Goal: Use online tool/utility: Utilize a website feature to perform a specific function

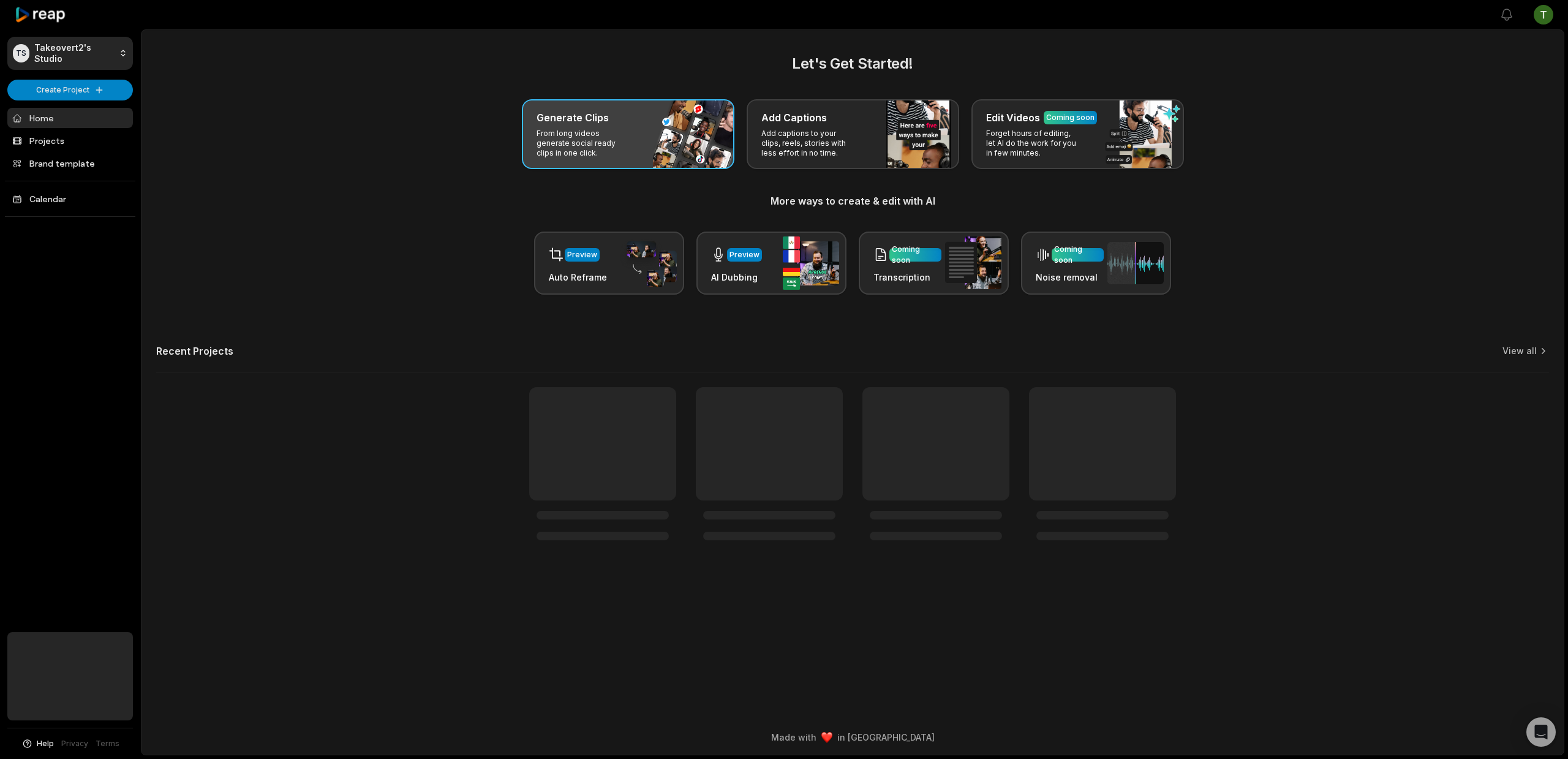
click at [619, 110] on div "Generate Clips" at bounding box center [628, 117] width 183 height 14
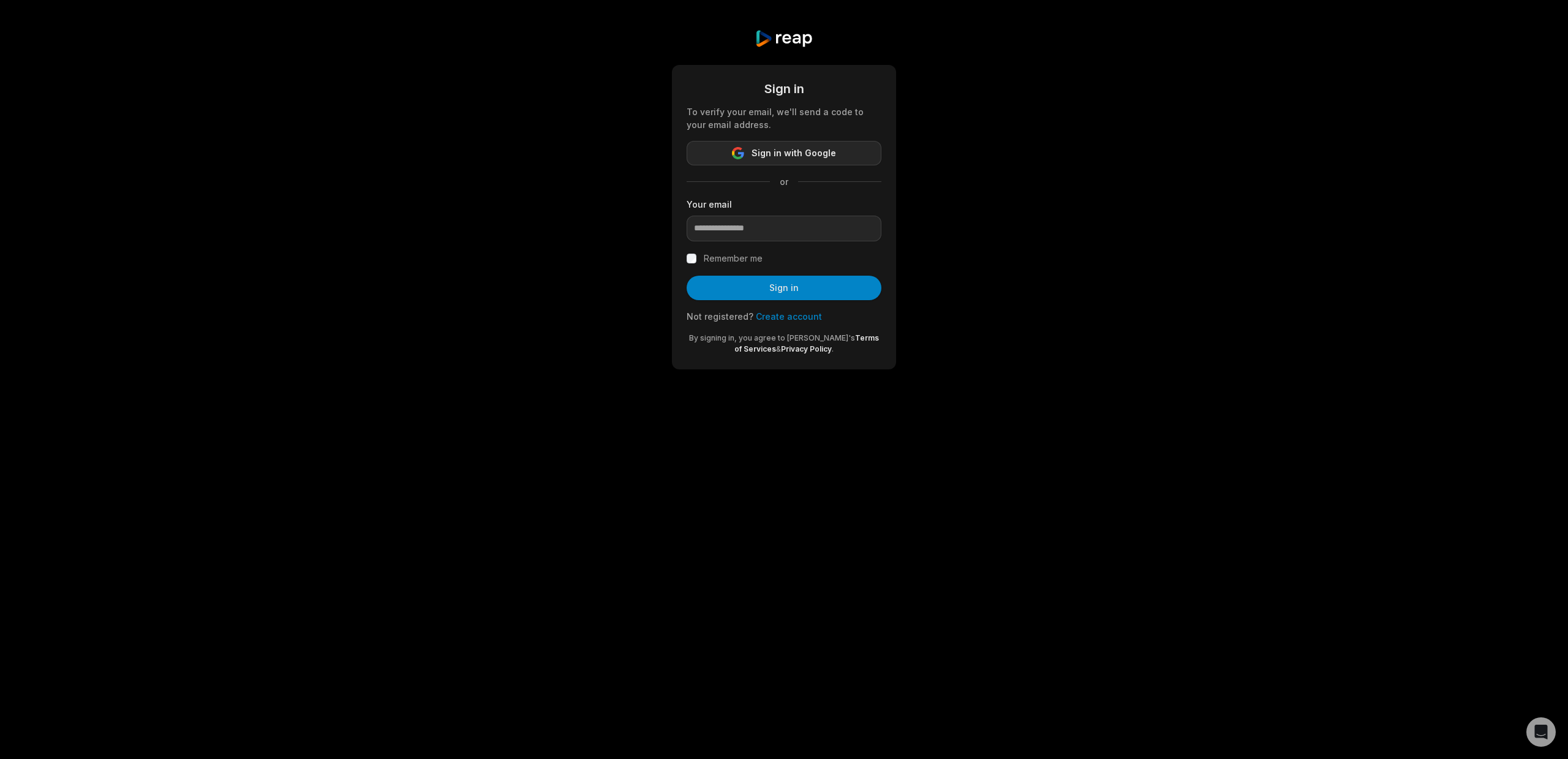
click at [774, 148] on span "Sign in with Google" at bounding box center [793, 153] width 85 height 14
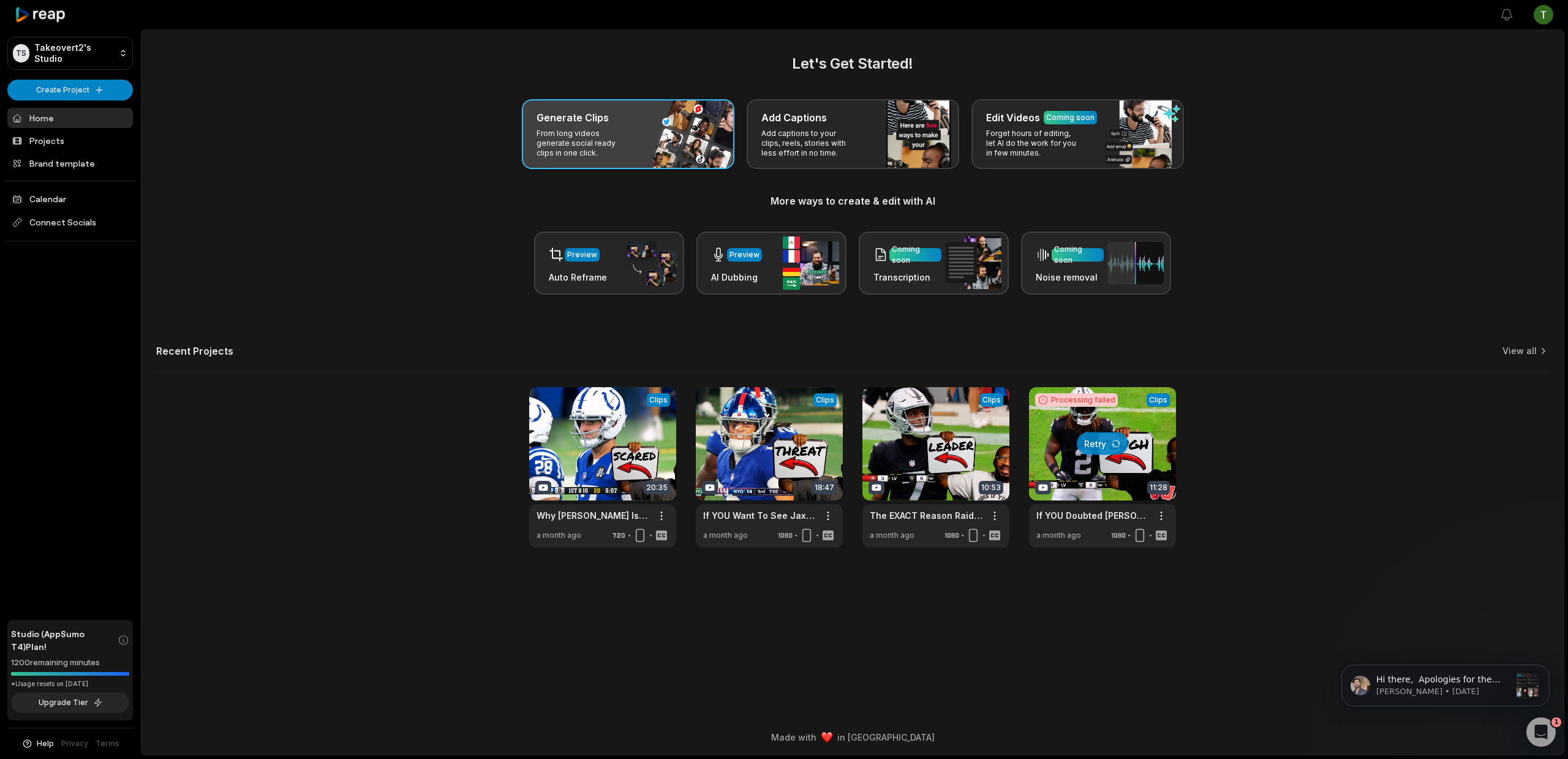
click at [655, 139] on div "Generate Clips From long videos generate social ready clips in one click." at bounding box center [627, 134] width 212 height 70
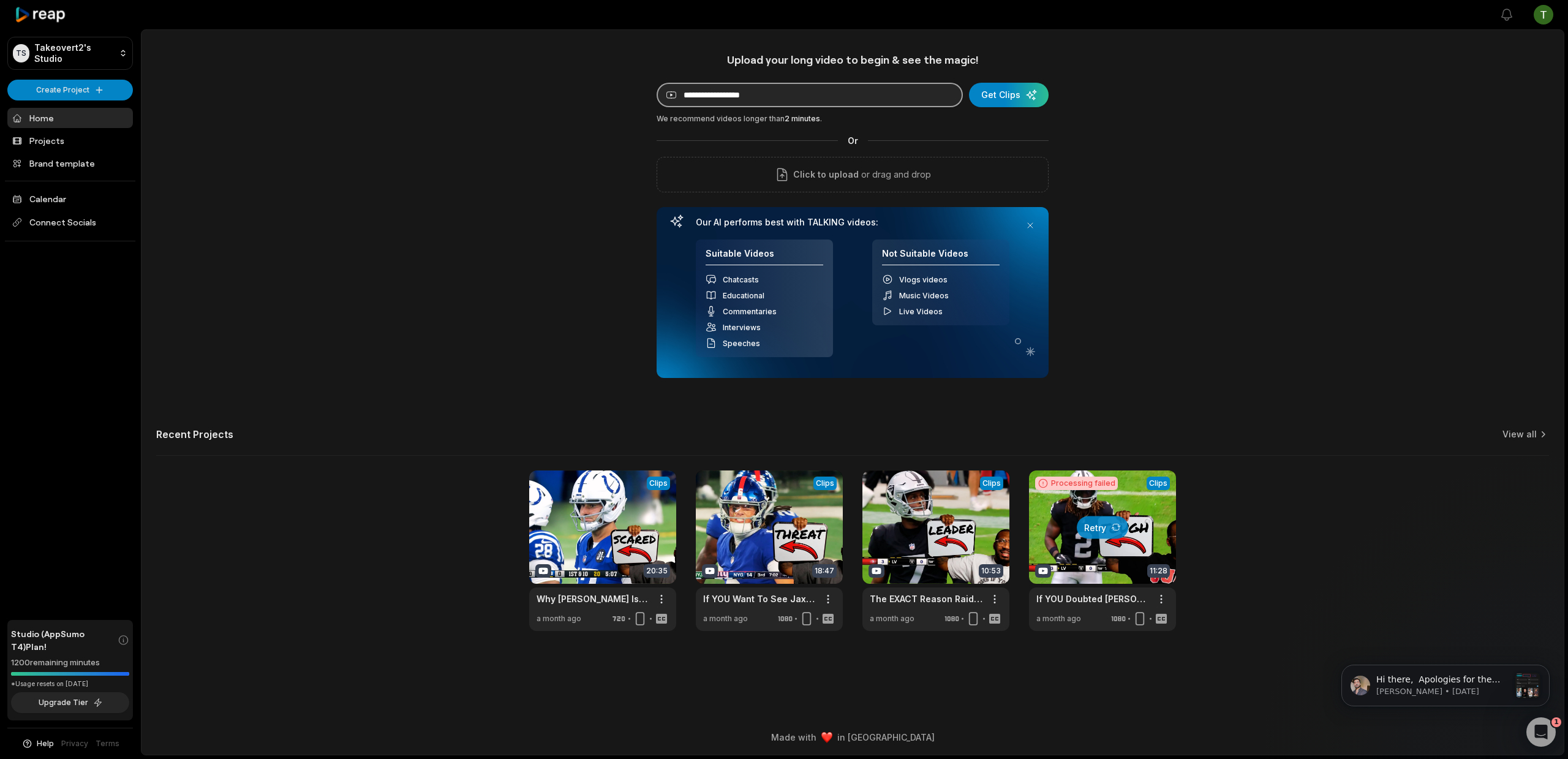
click at [766, 97] on input at bounding box center [809, 94] width 306 height 24
paste input "**********"
type input "**********"
click at [1026, 94] on div "submit" at bounding box center [1009, 94] width 80 height 24
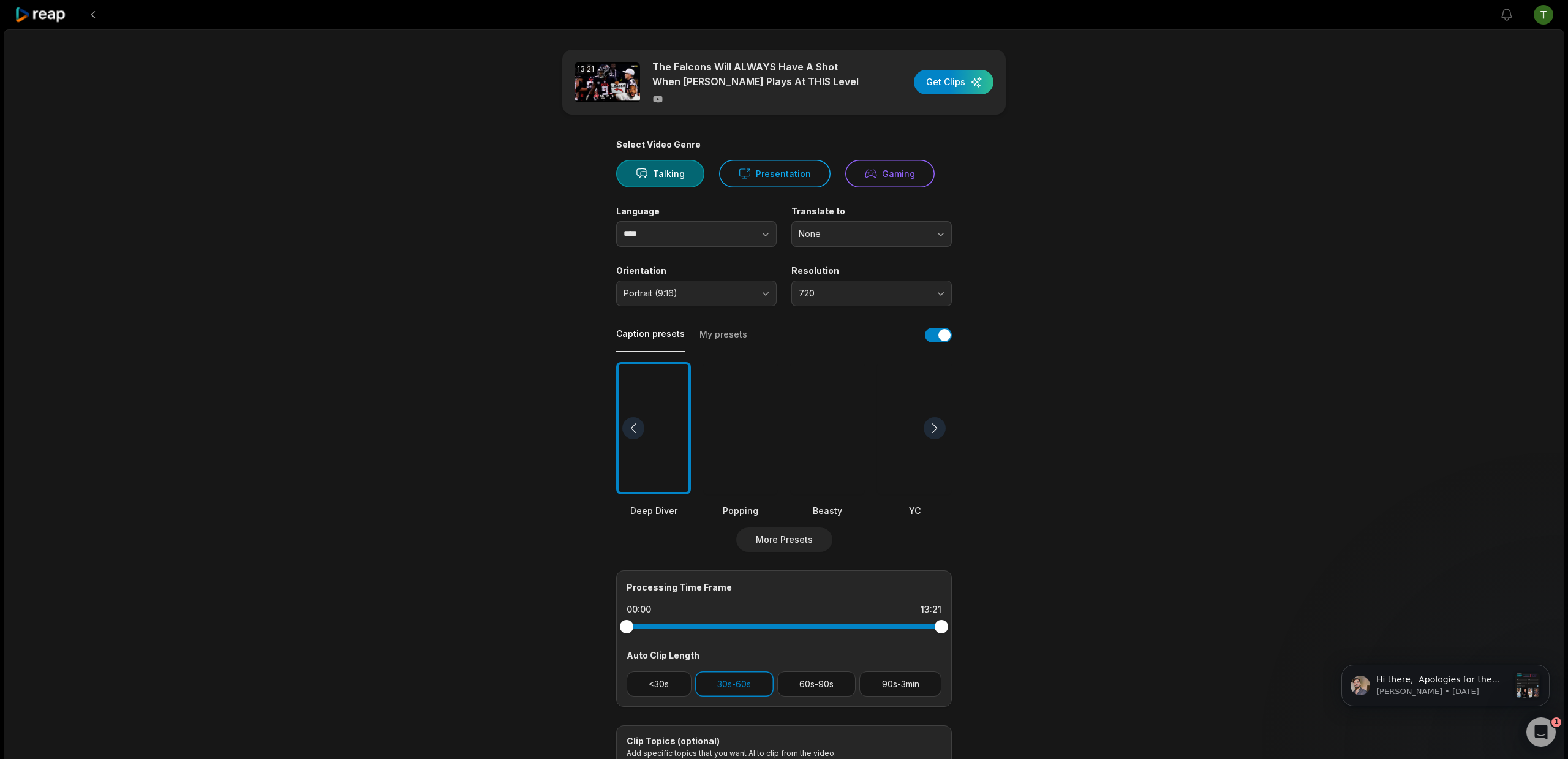
click at [816, 409] on div at bounding box center [827, 427] width 75 height 133
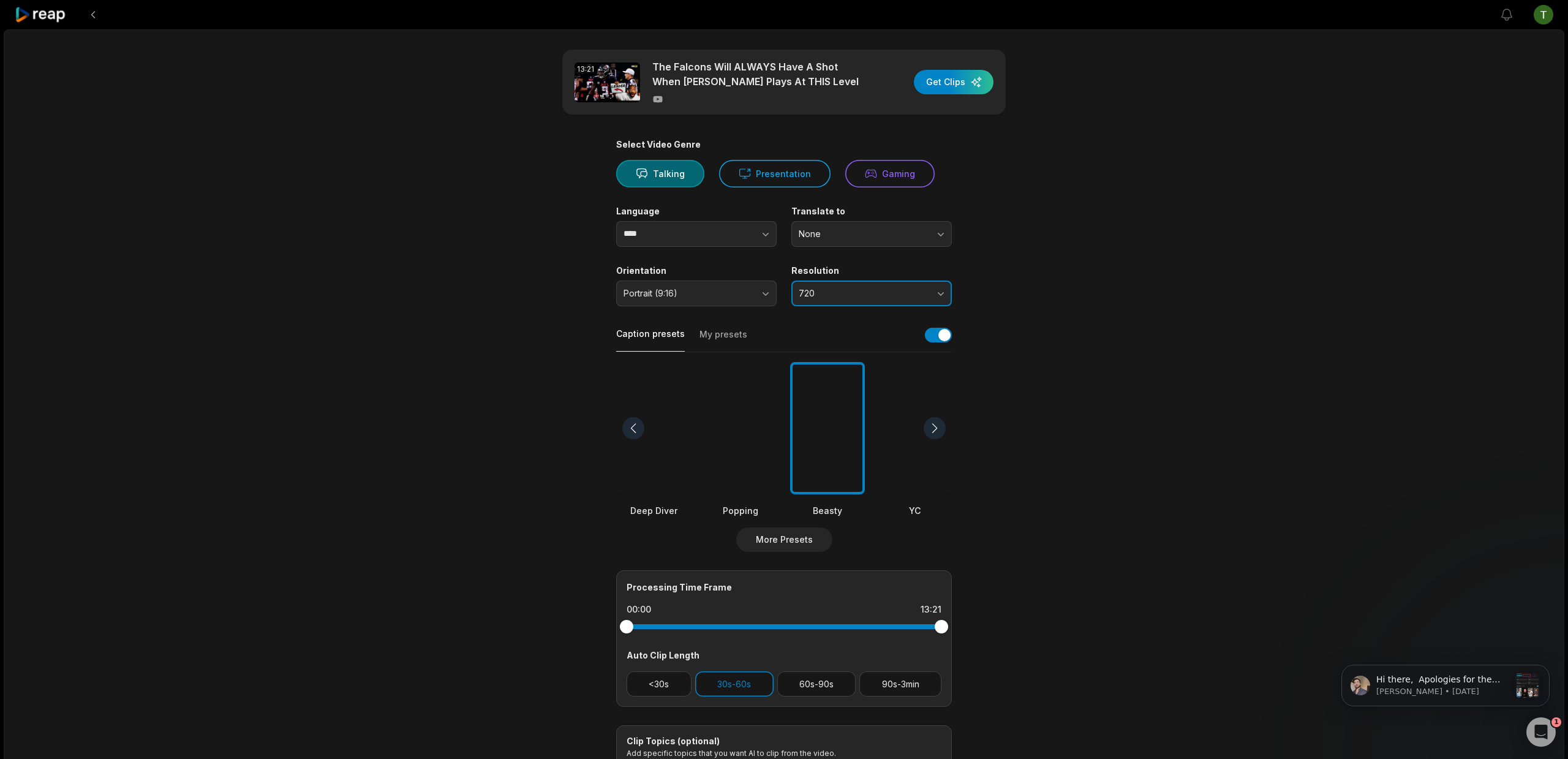
click at [869, 286] on button "720" at bounding box center [871, 293] width 161 height 25
click at [1039, 269] on main "13:21 The Falcons Will ALWAYS Have A Shot When Michael Penix Jr Plays At THIS L…" at bounding box center [784, 425] width 593 height 750
click at [668, 679] on button "<30s" at bounding box center [659, 684] width 65 height 25
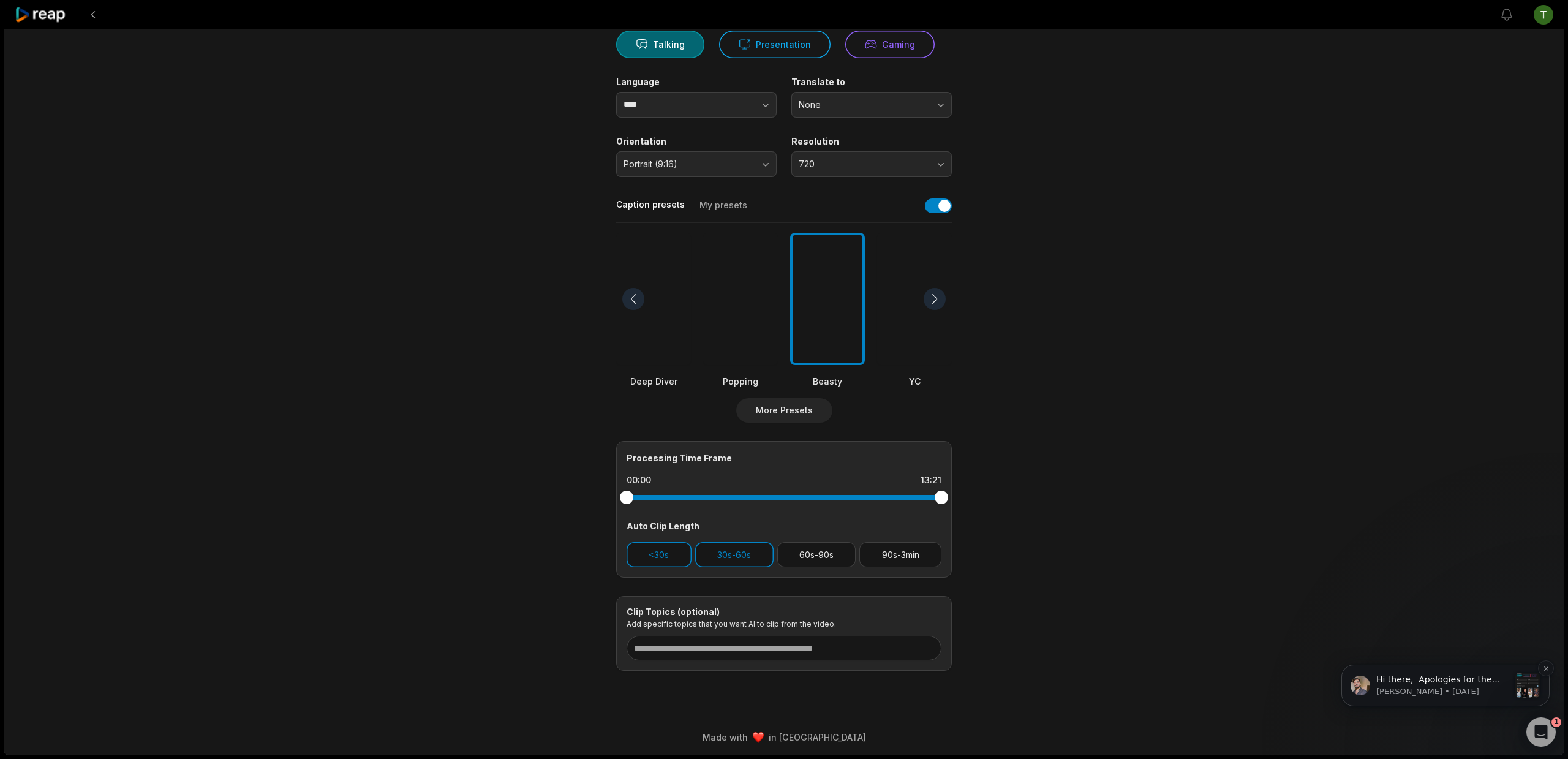
click at [1454, 683] on p "Hi there, ​ Apologies for the delay in getting back to you. The issue with doub…" at bounding box center [1442, 679] width 132 height 13
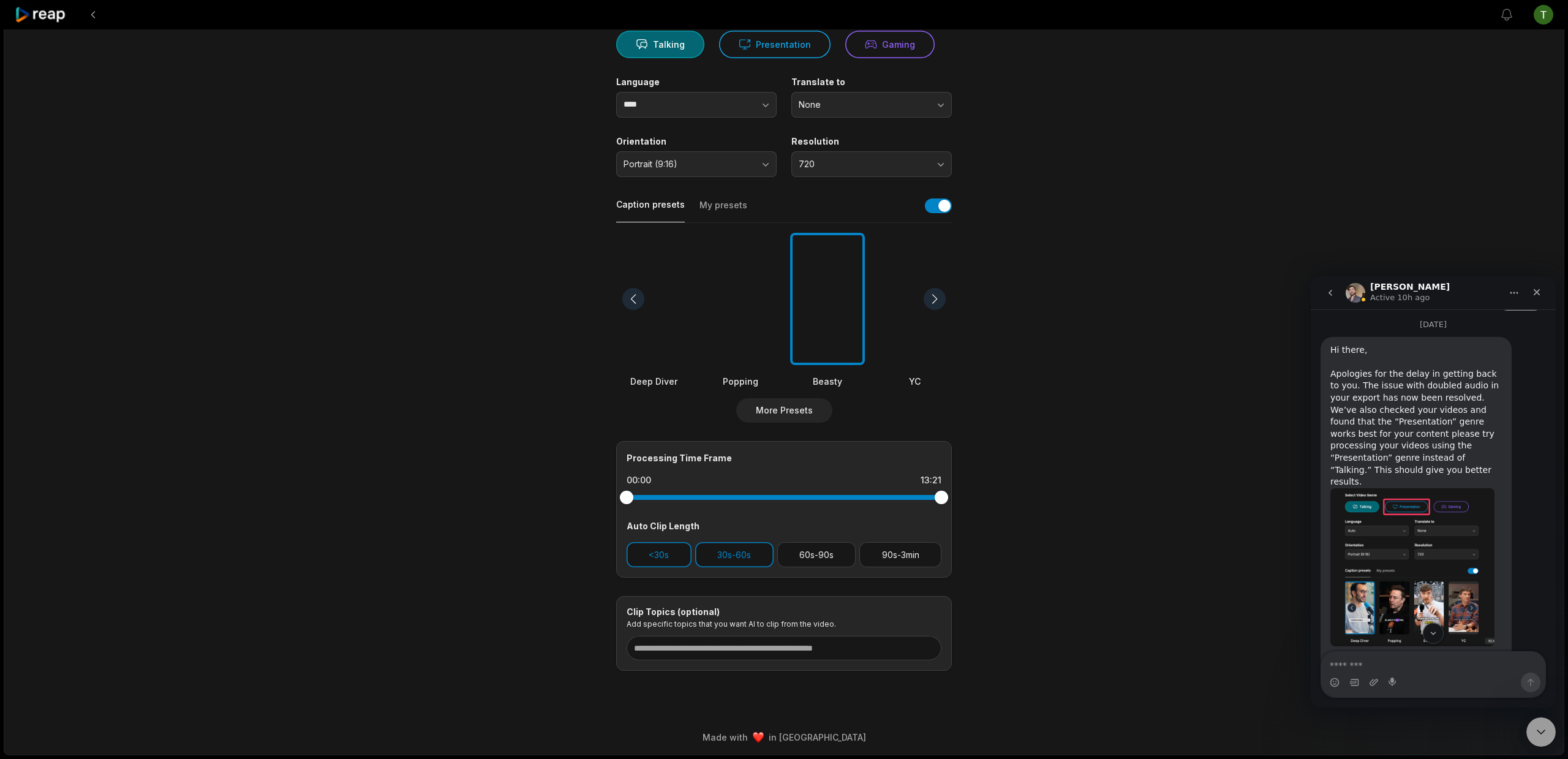
scroll to position [113, 0]
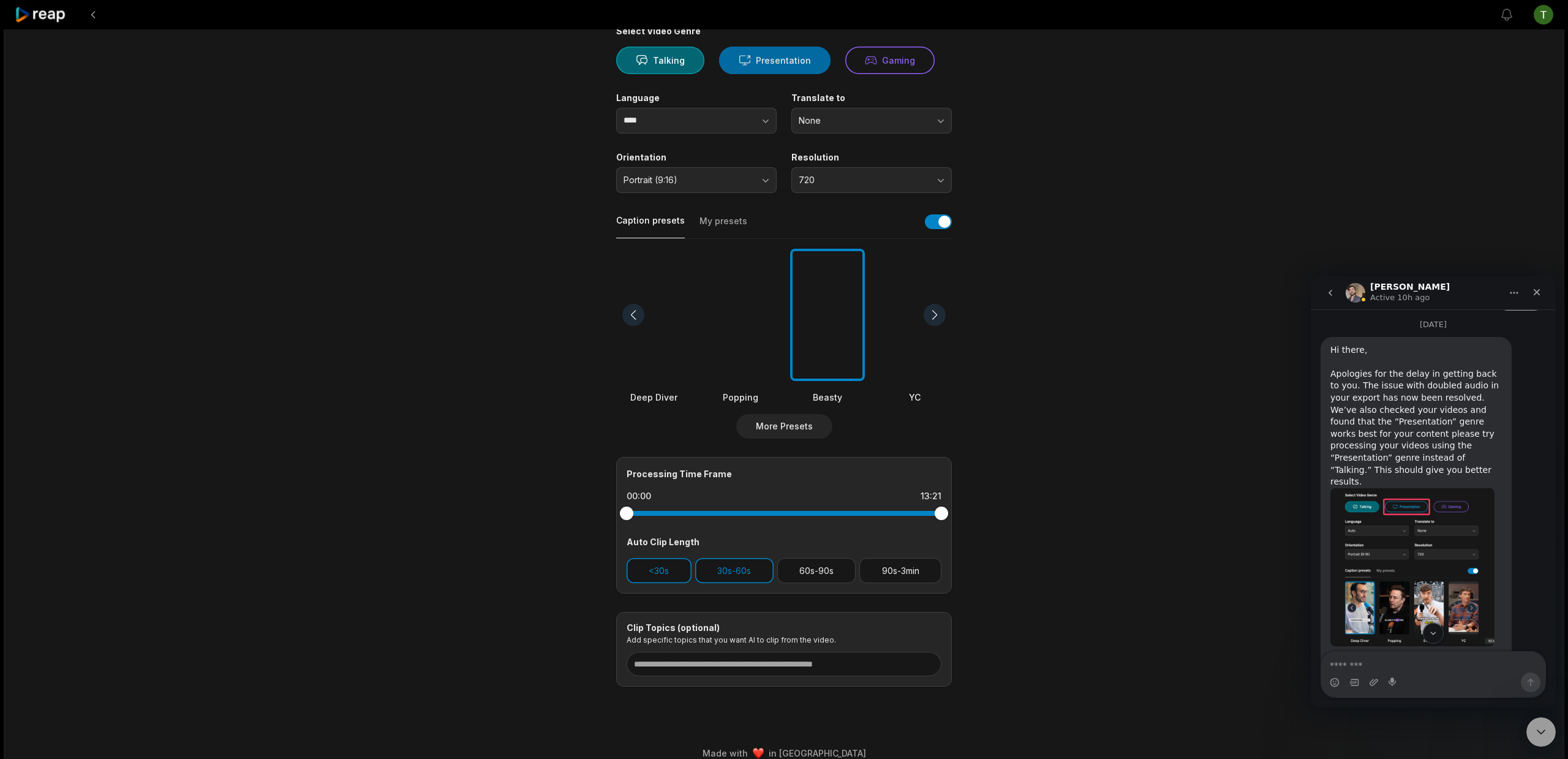
click at [781, 61] on button "Presentation" at bounding box center [774, 60] width 111 height 27
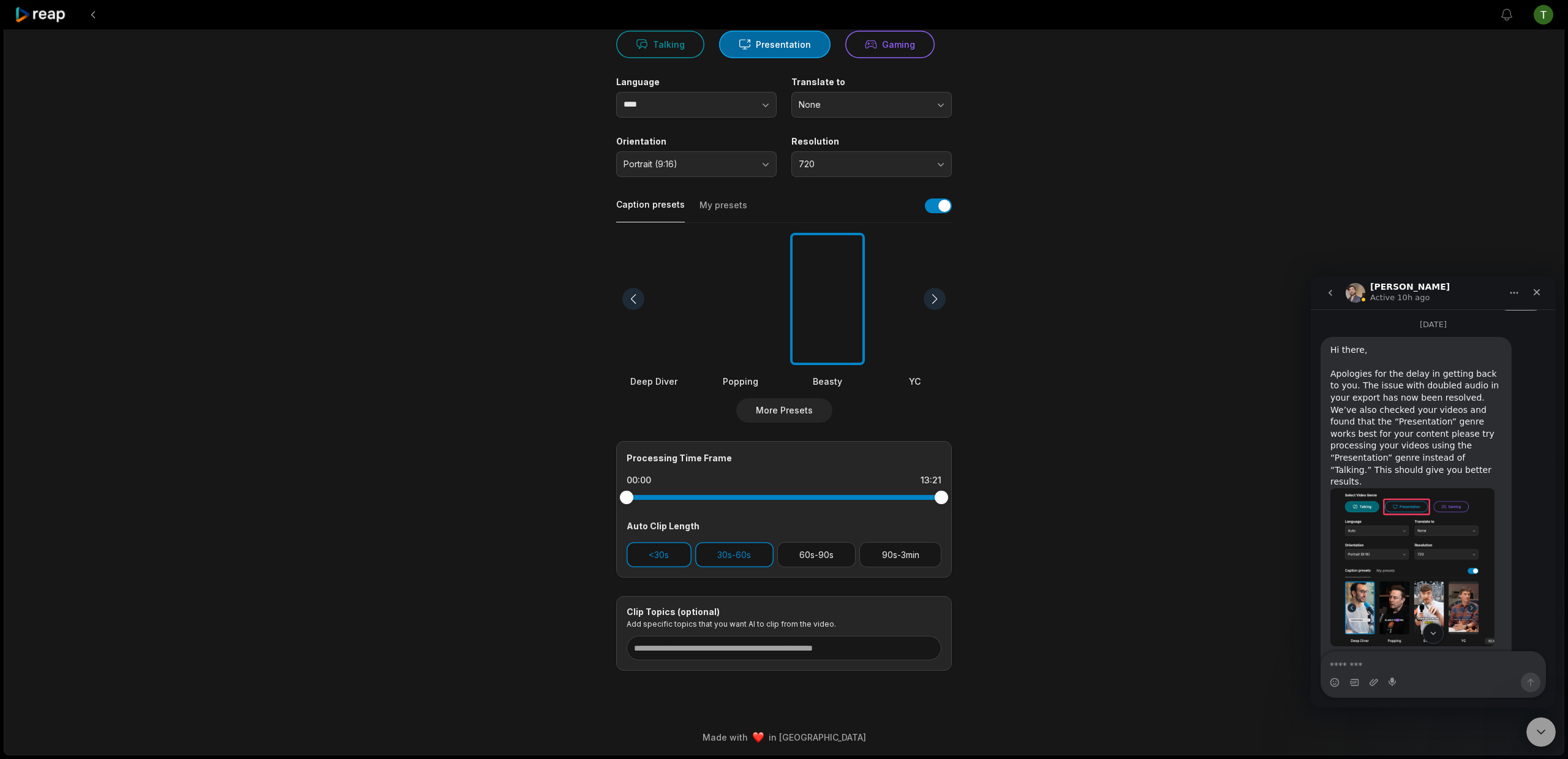
scroll to position [0, 0]
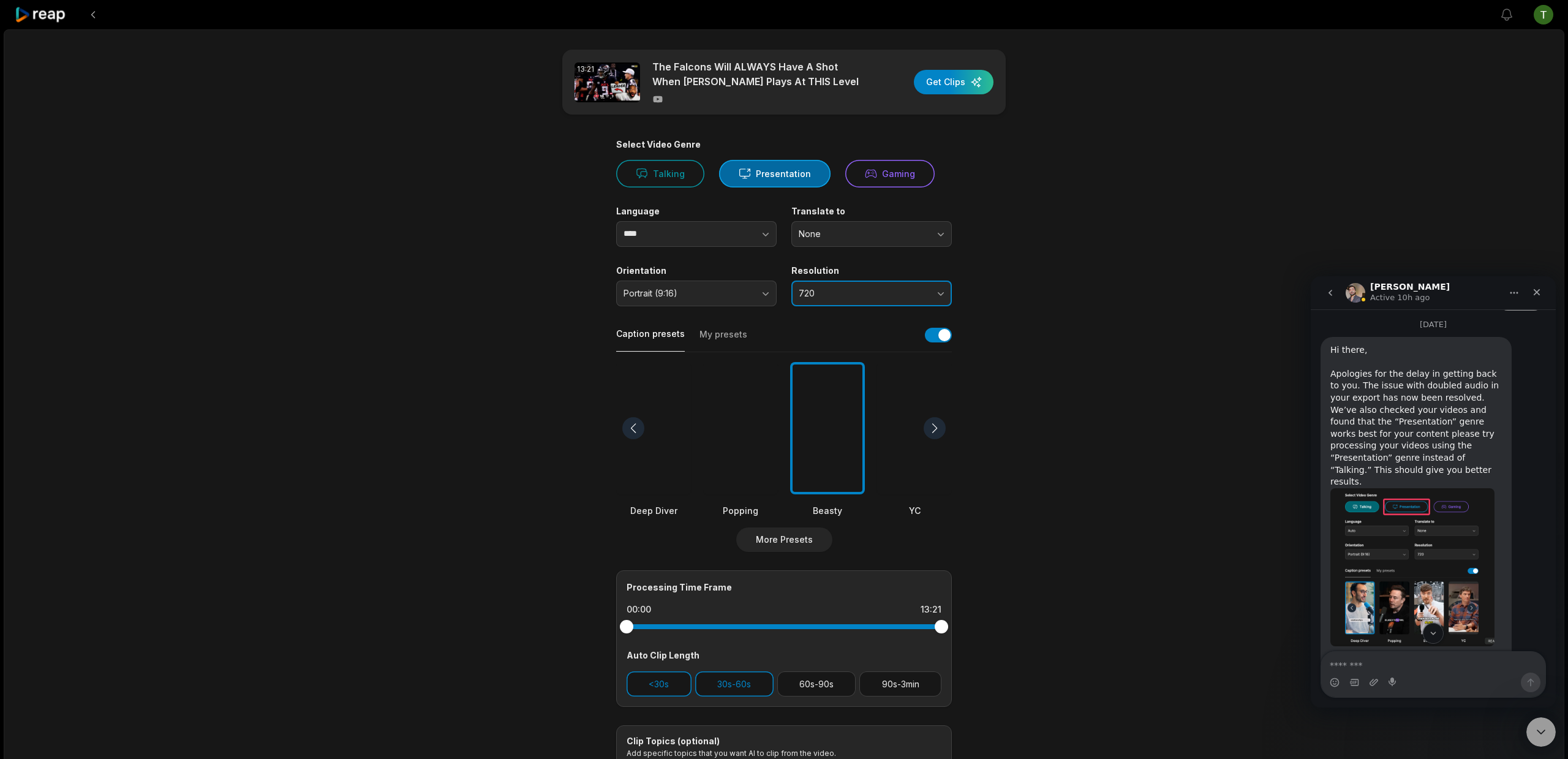
click at [815, 303] on button "720" at bounding box center [871, 293] width 161 height 25
click at [825, 297] on span "720" at bounding box center [863, 293] width 128 height 11
click at [1079, 306] on main "13:21 The Falcons Will ALWAYS Have A Shot When Michael Penix Jr Plays At THIS L…" at bounding box center [784, 425] width 593 height 750
click at [968, 77] on div "button" at bounding box center [953, 81] width 80 height 24
click at [823, 683] on button "60s-90s" at bounding box center [816, 684] width 79 height 25
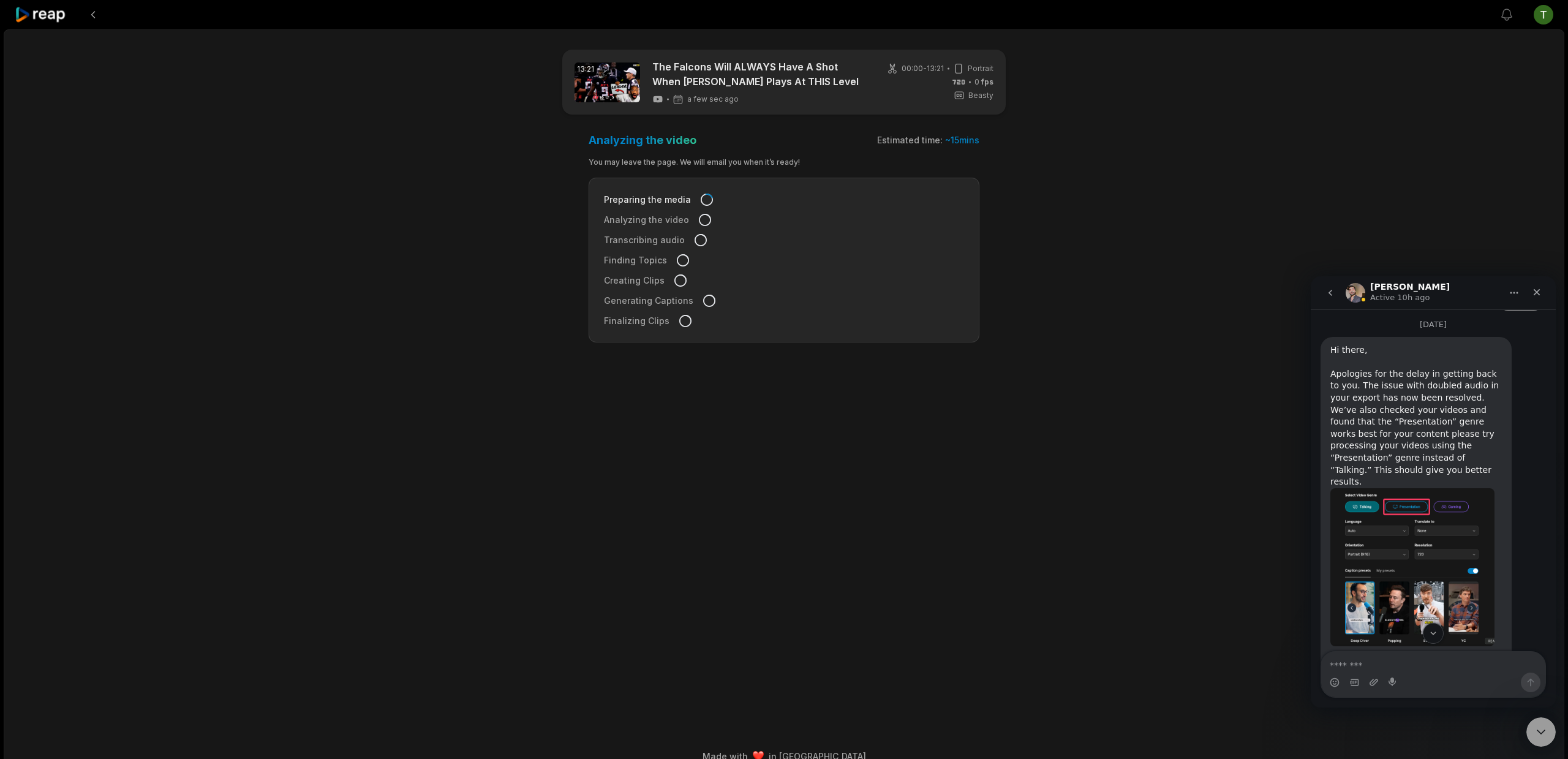
click at [43, 14] on icon at bounding box center [41, 14] width 52 height 16
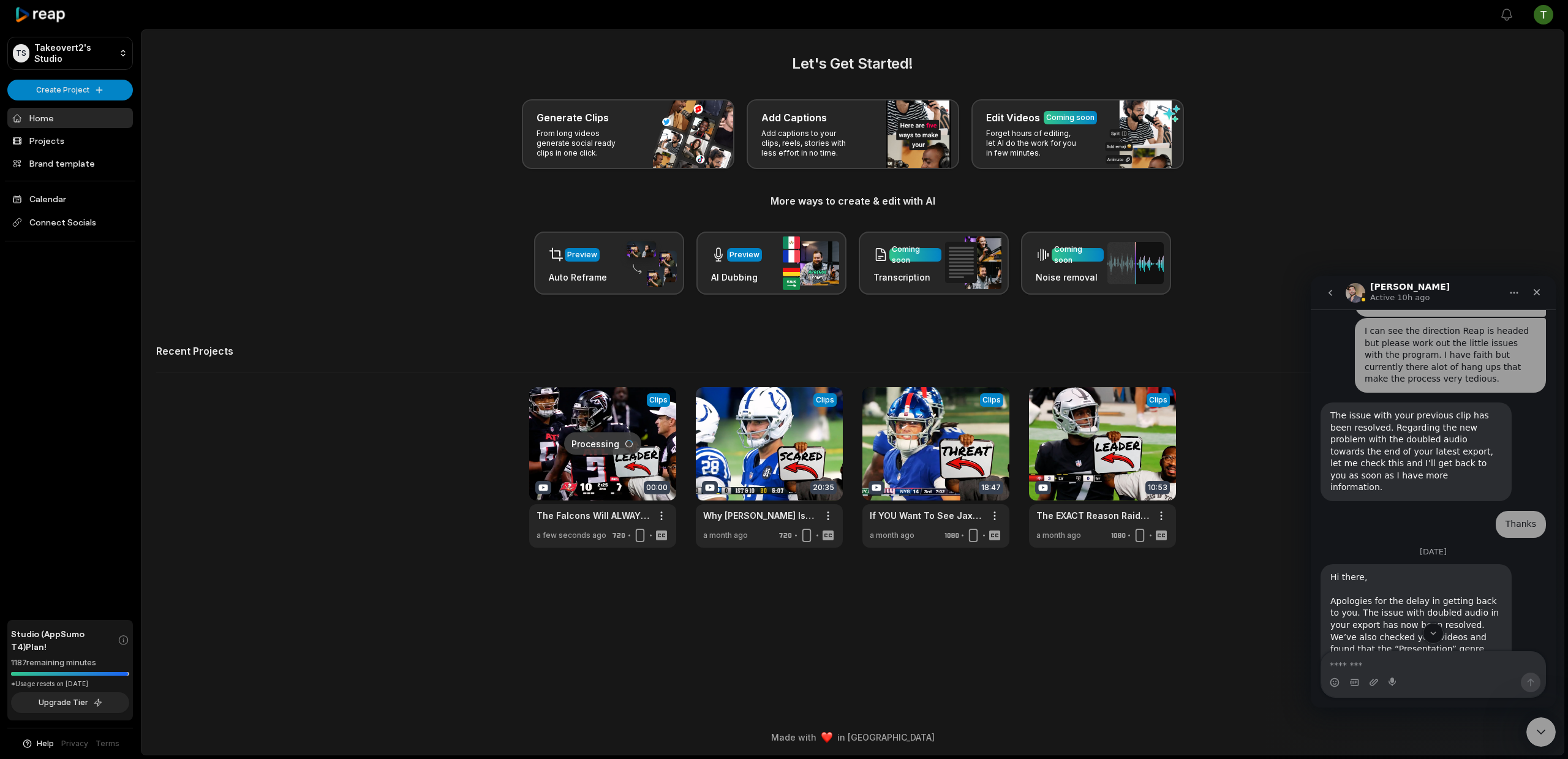
scroll to position [1052, 0]
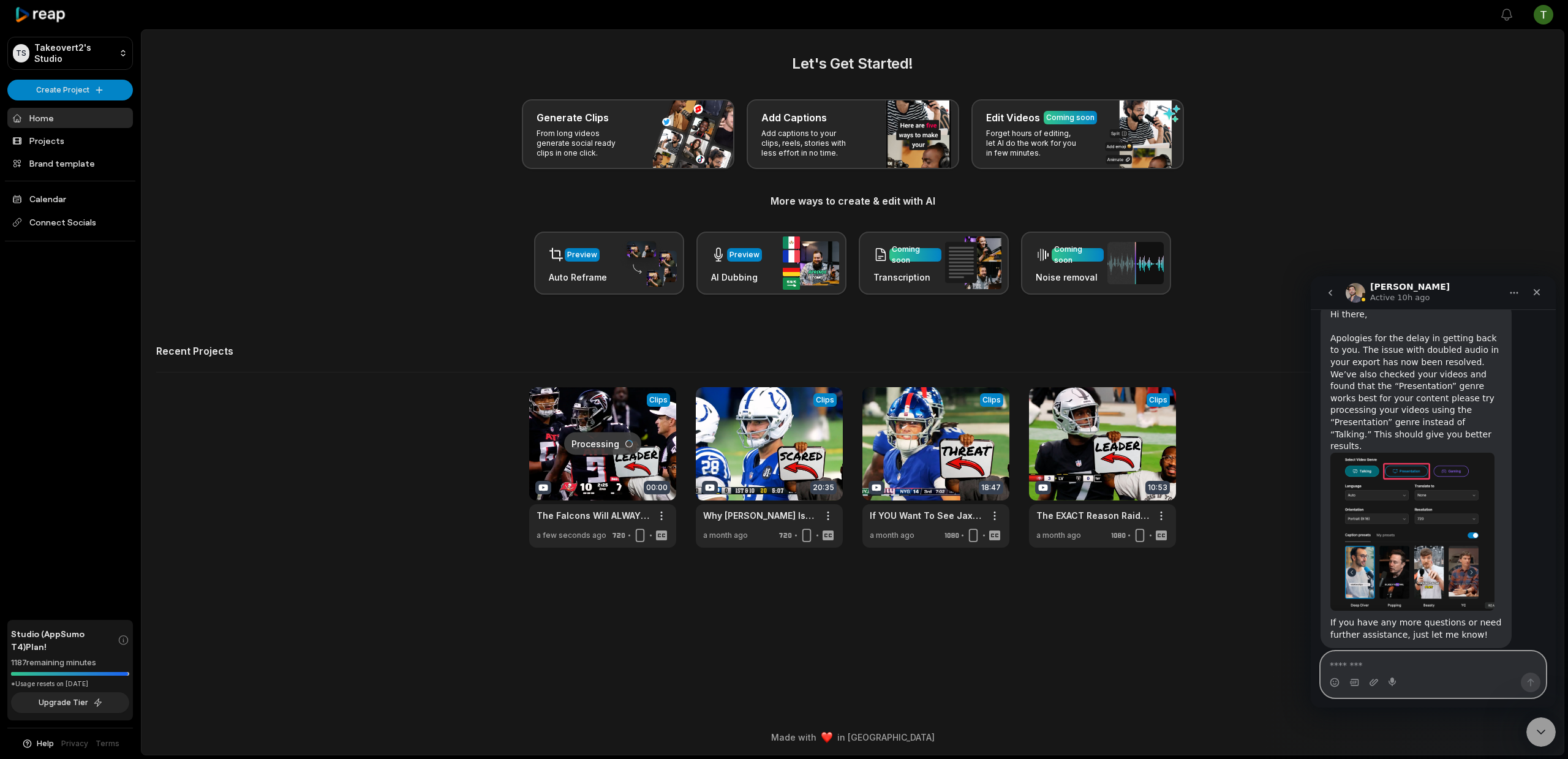
click at [1412, 664] on textarea "Message…" at bounding box center [1433, 661] width 224 height 21
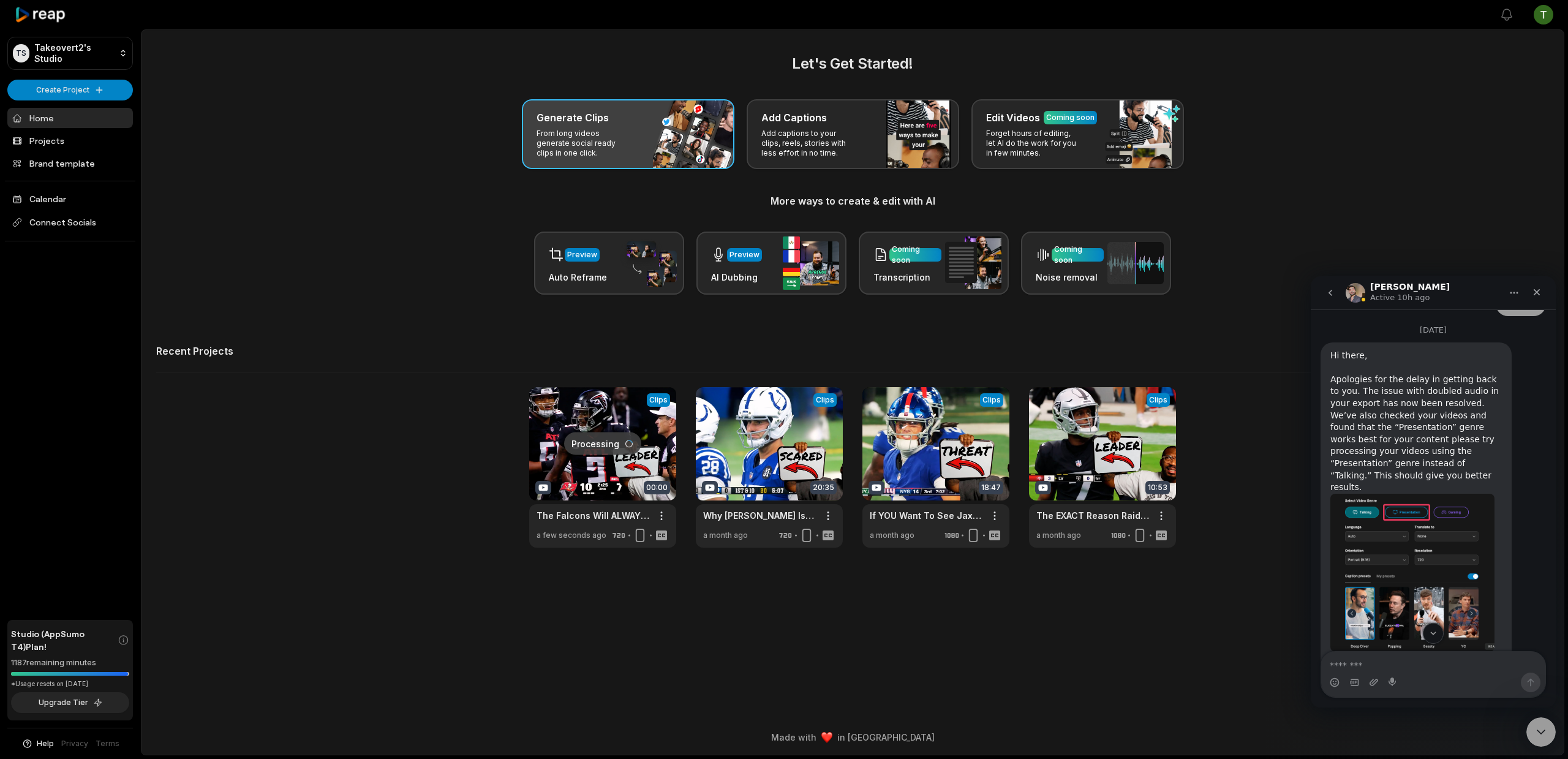
click at [622, 154] on p "From long videos generate social ready clips in one click." at bounding box center [584, 143] width 95 height 30
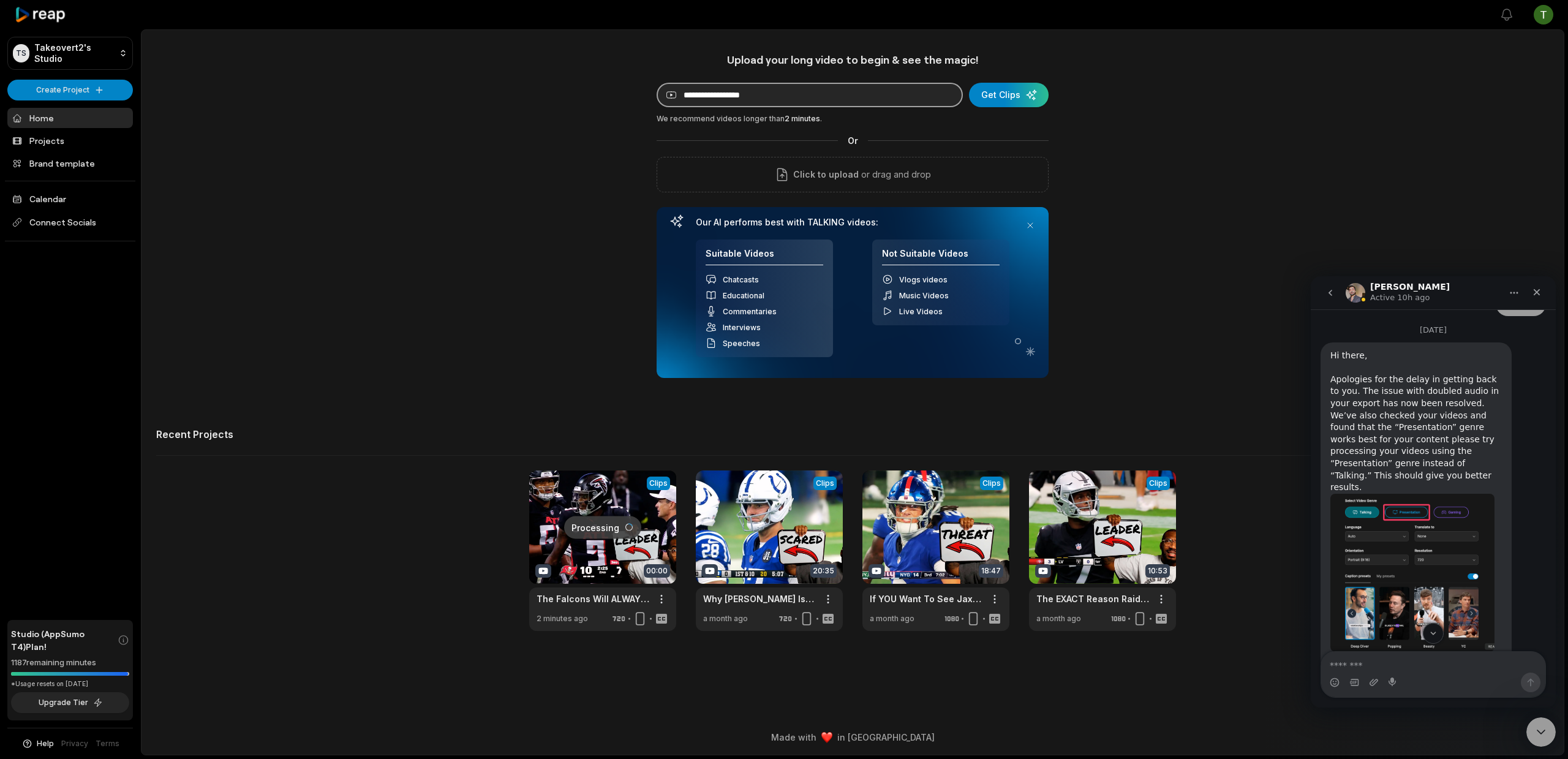
click at [787, 96] on input at bounding box center [809, 94] width 306 height 24
paste input "**********"
type input "**********"
click at [1036, 88] on div "submit" at bounding box center [1009, 94] width 80 height 24
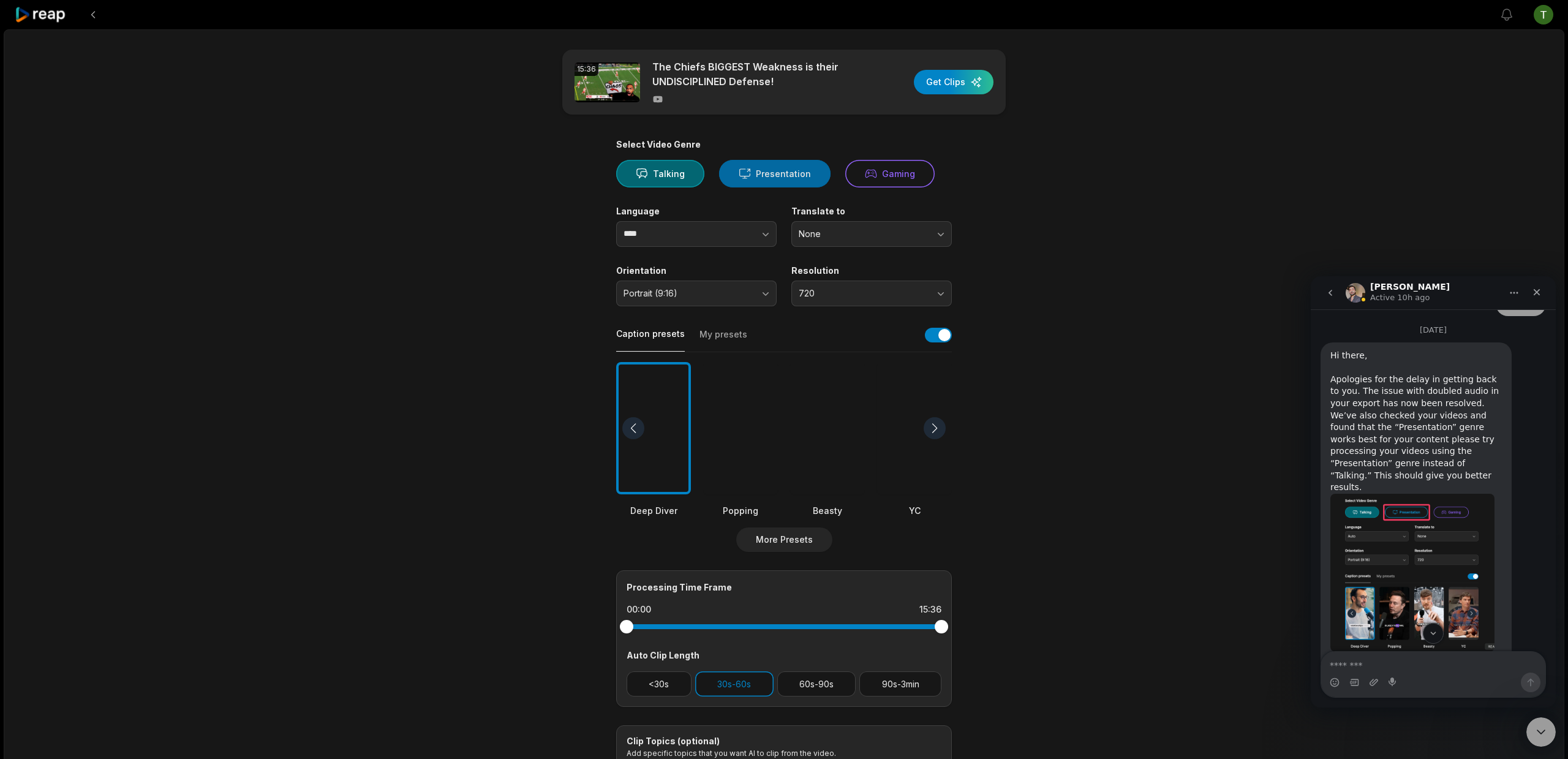
click at [802, 173] on button "Presentation" at bounding box center [774, 173] width 111 height 27
click at [746, 297] on span "Portrait (9:16)" at bounding box center [688, 293] width 128 height 11
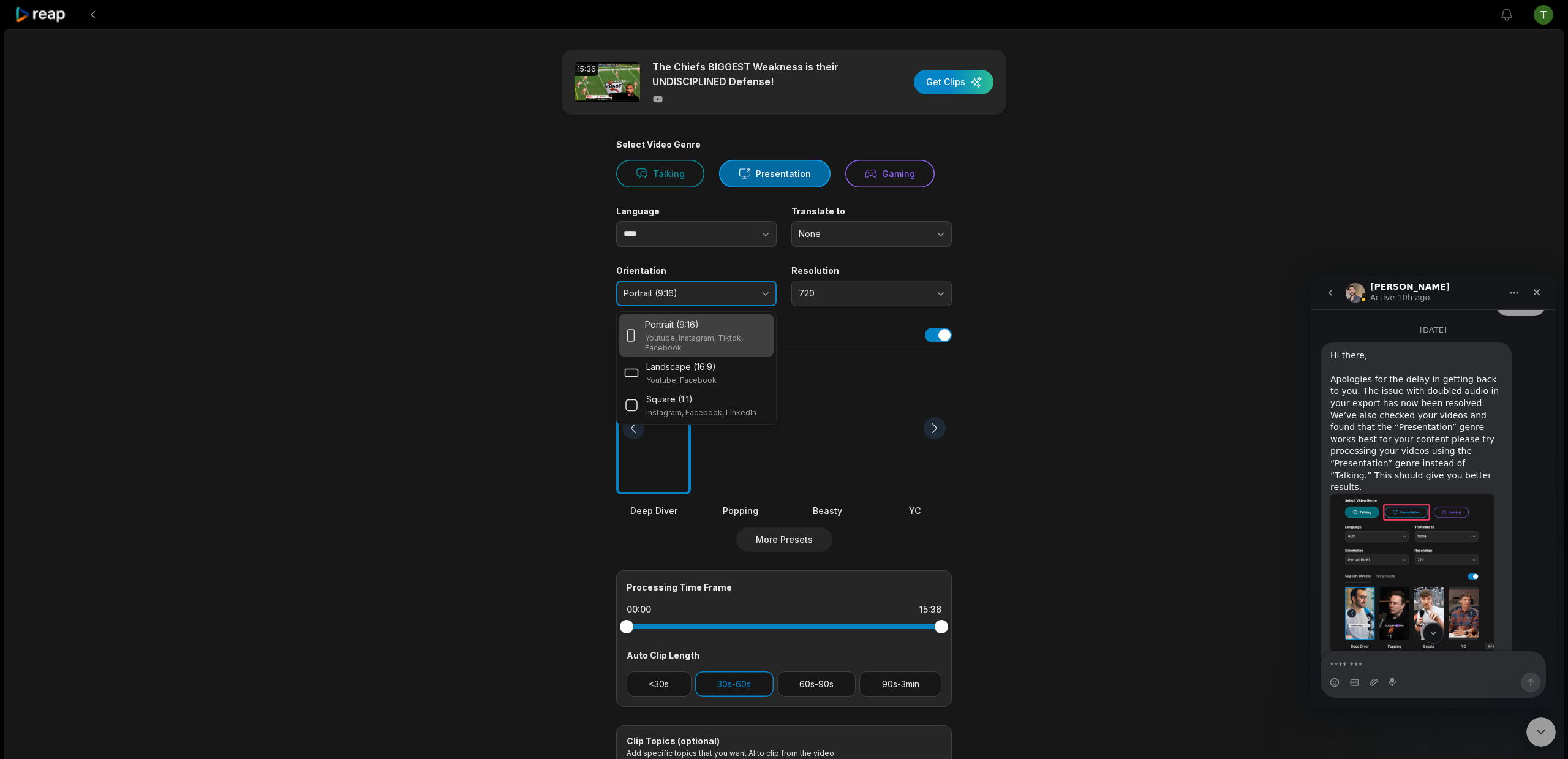
click at [746, 295] on span "Portrait (9:16)" at bounding box center [688, 293] width 128 height 11
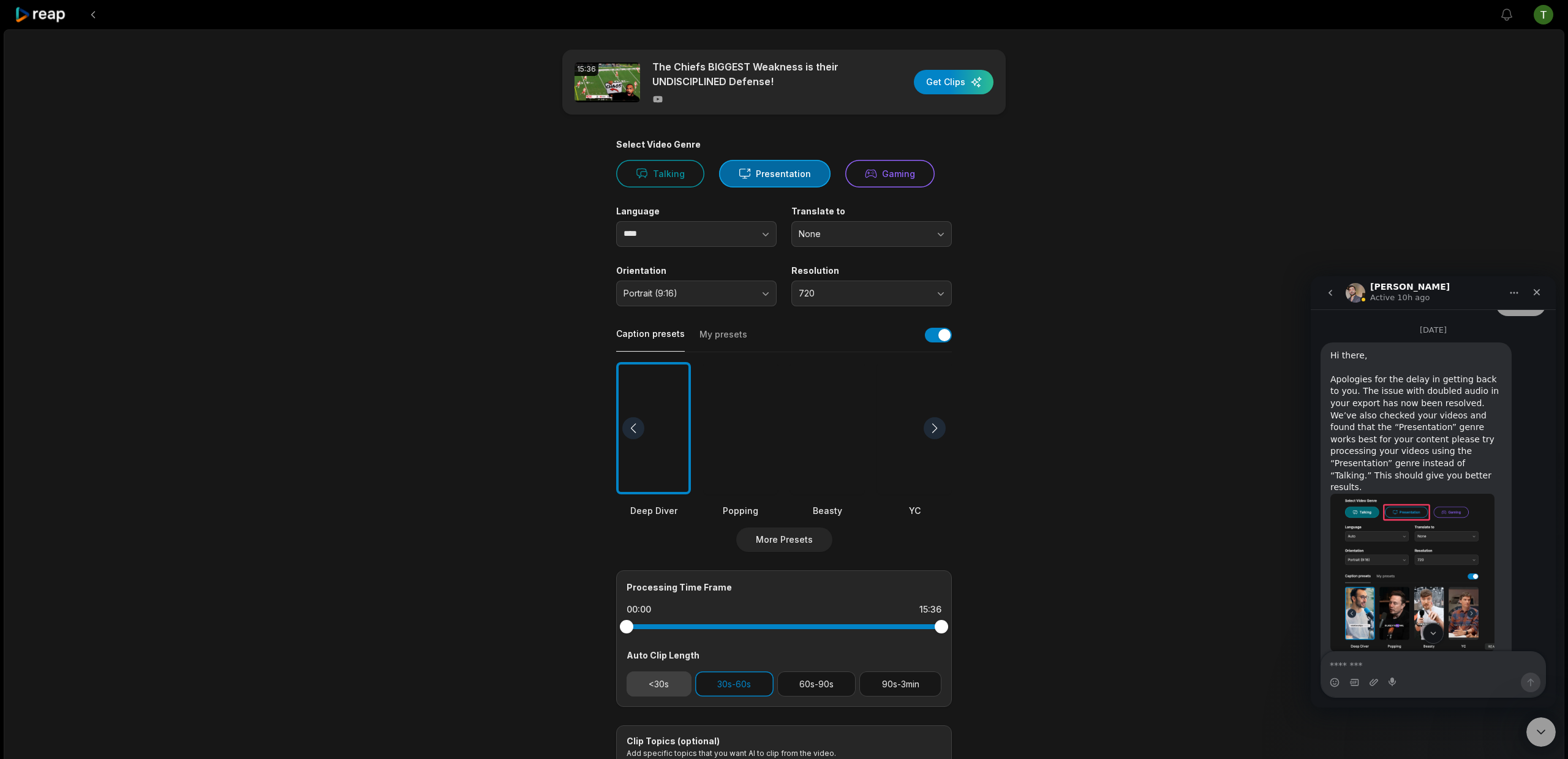
click at [650, 678] on button "<30s" at bounding box center [659, 684] width 65 height 25
drag, startPoint x: 780, startPoint y: 661, endPoint x: 795, endPoint y: 671, distance: 18.0
click at [780, 661] on div "Processing Time Frame 00:00 15:36 Auto Clip Length <30s 30s-60s 60s-90s 90s-3min" at bounding box center [784, 638] width 335 height 136
click at [808, 679] on button "60s-90s" at bounding box center [816, 684] width 79 height 25
click at [966, 82] on div "button" at bounding box center [953, 81] width 80 height 24
